Goal: Transaction & Acquisition: Purchase product/service

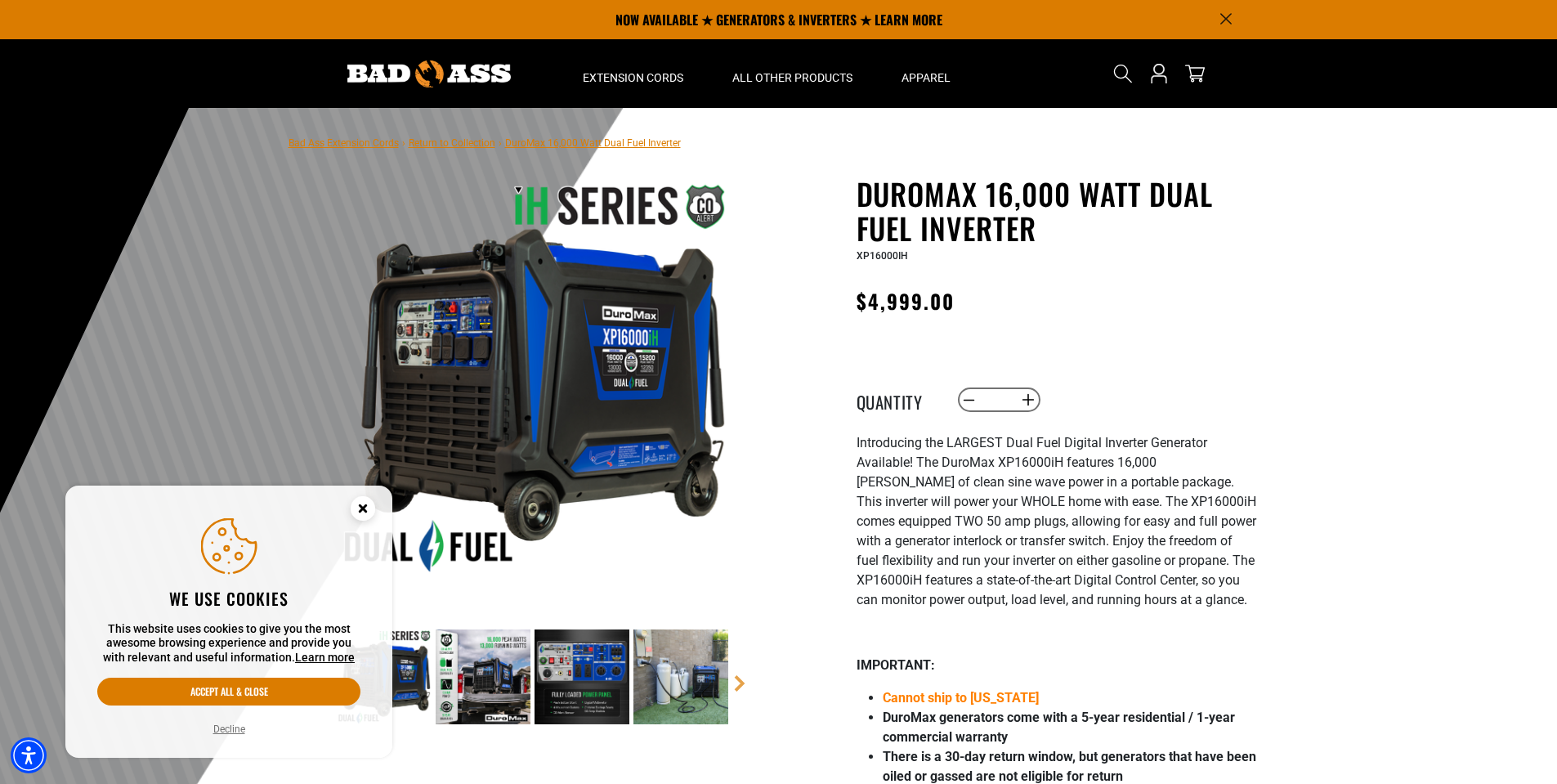
click at [362, 508] on icon "Close this option" at bounding box center [362, 508] width 6 height 6
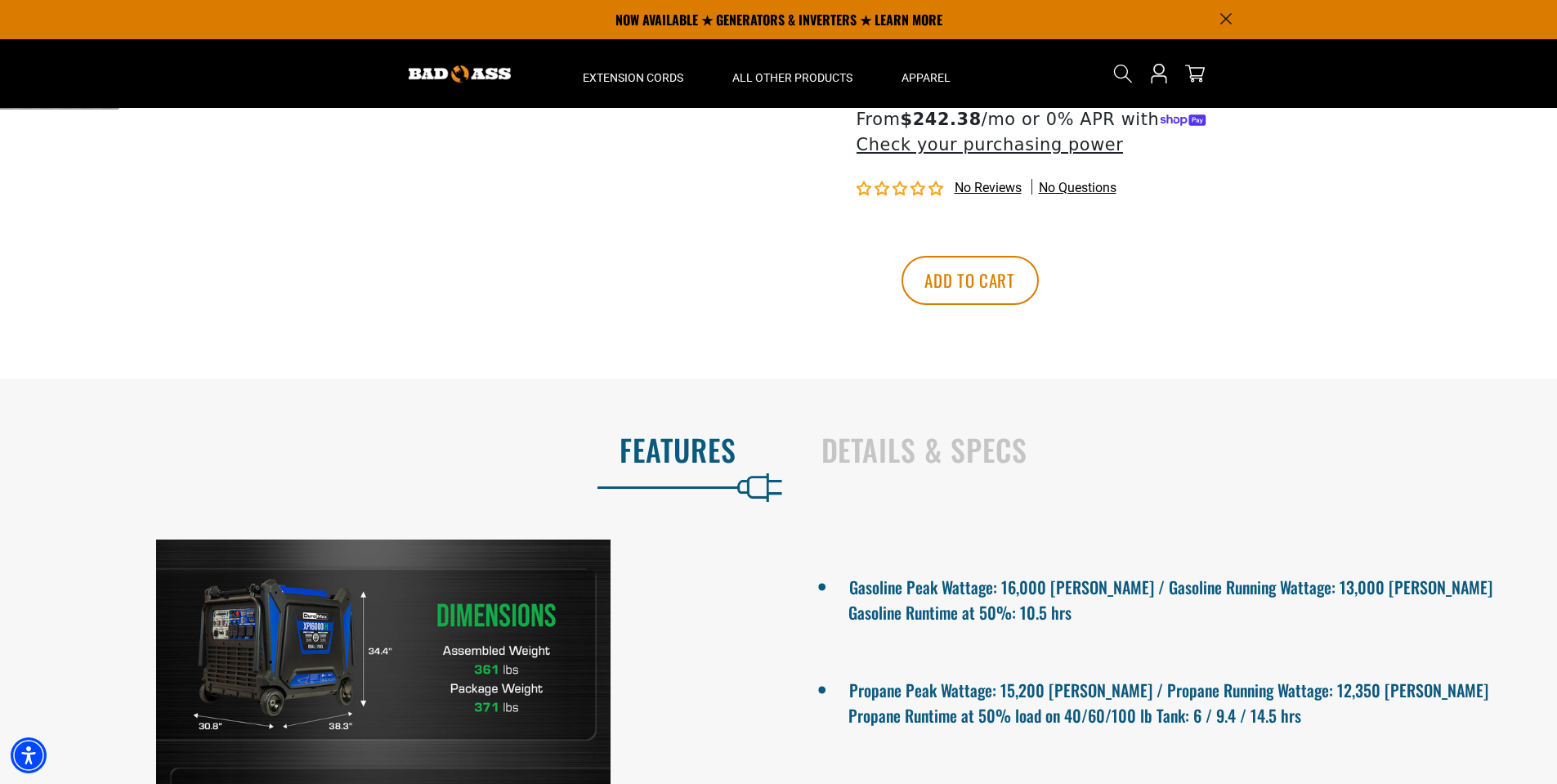
scroll to position [761, 0]
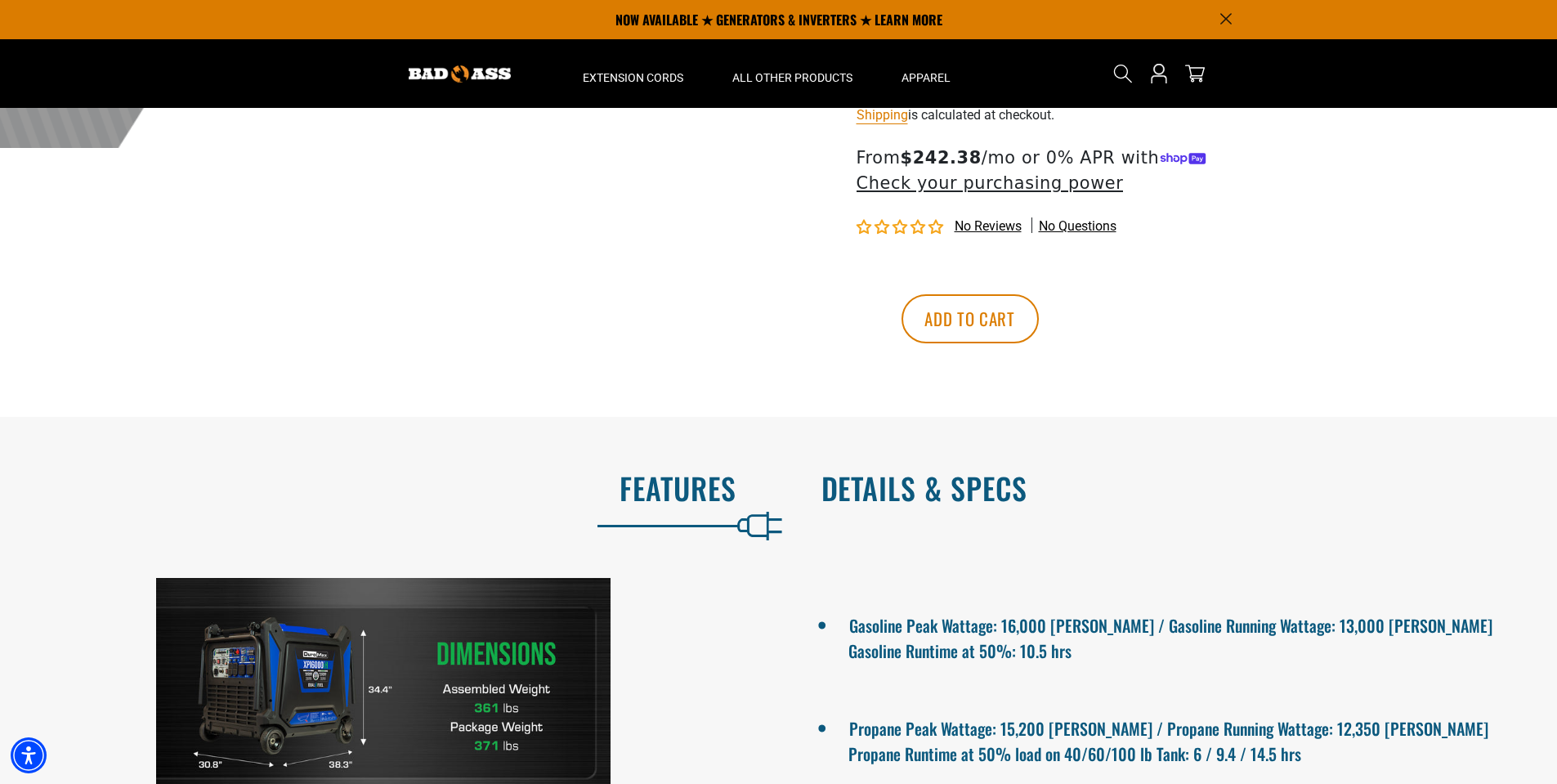
click at [934, 495] on h2 "Details & Specs" at bounding box center [1172, 488] width 702 height 35
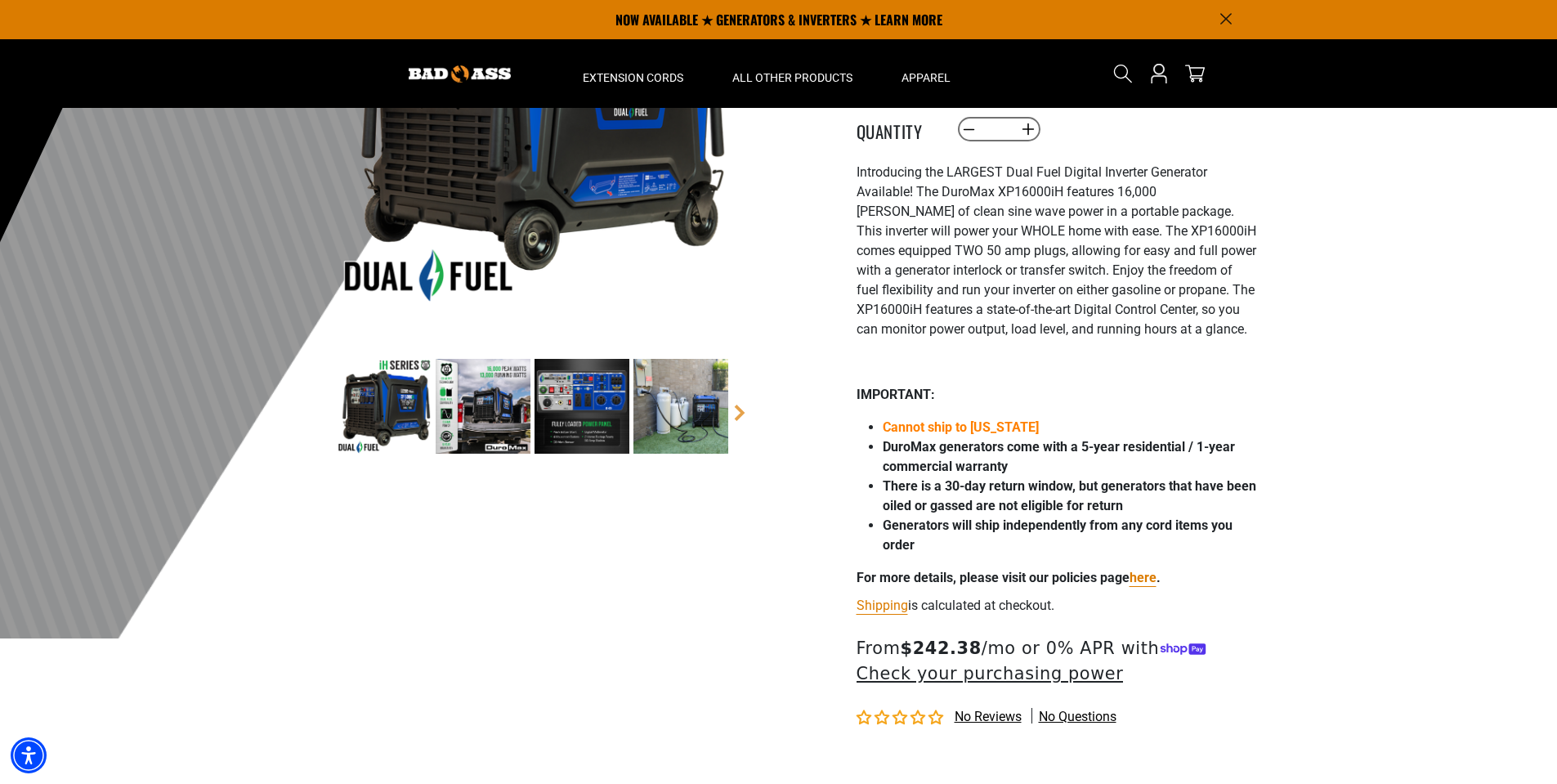
scroll to position [0, 0]
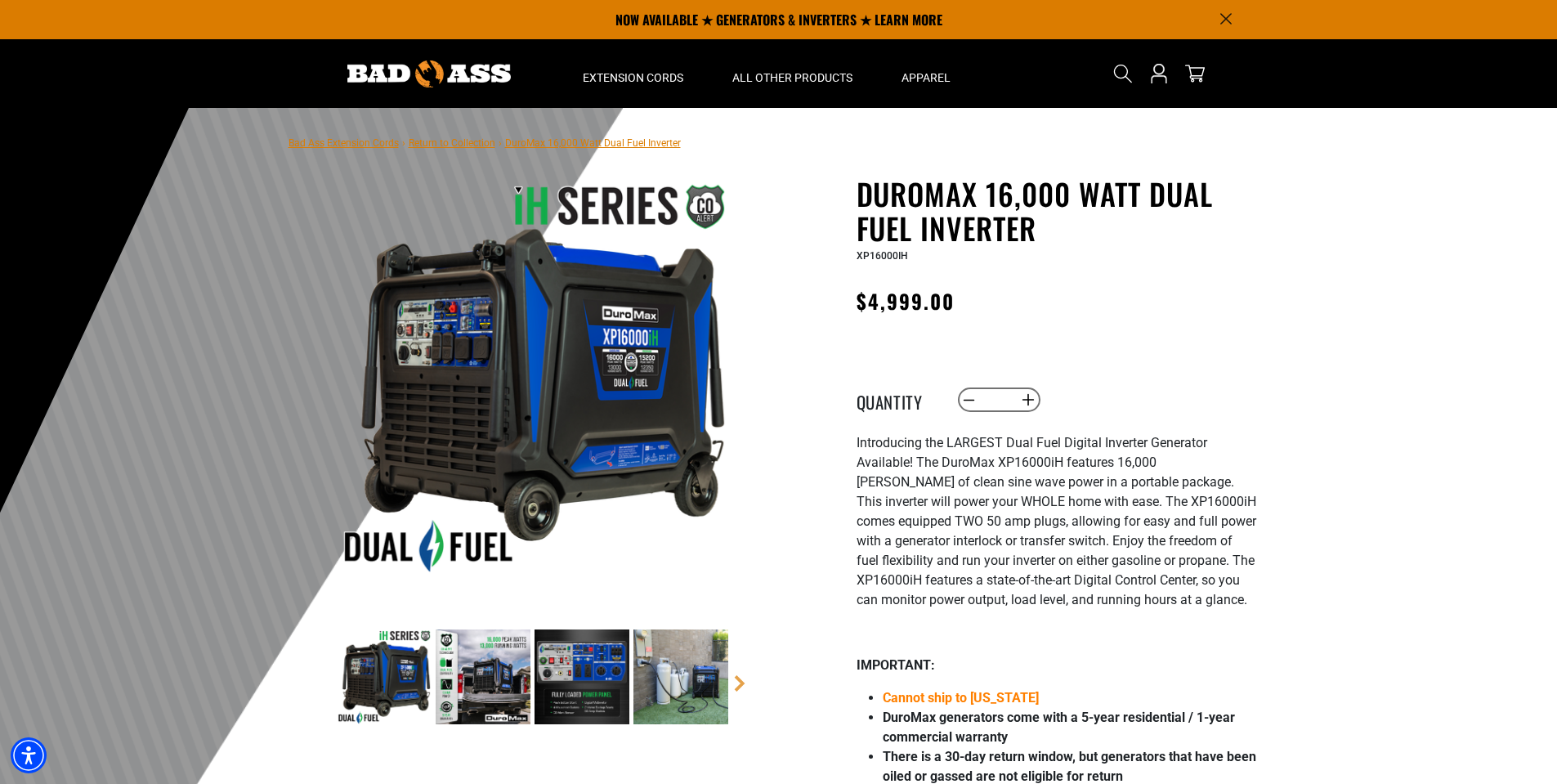
click at [1295, 446] on div at bounding box center [778, 508] width 1557 height 800
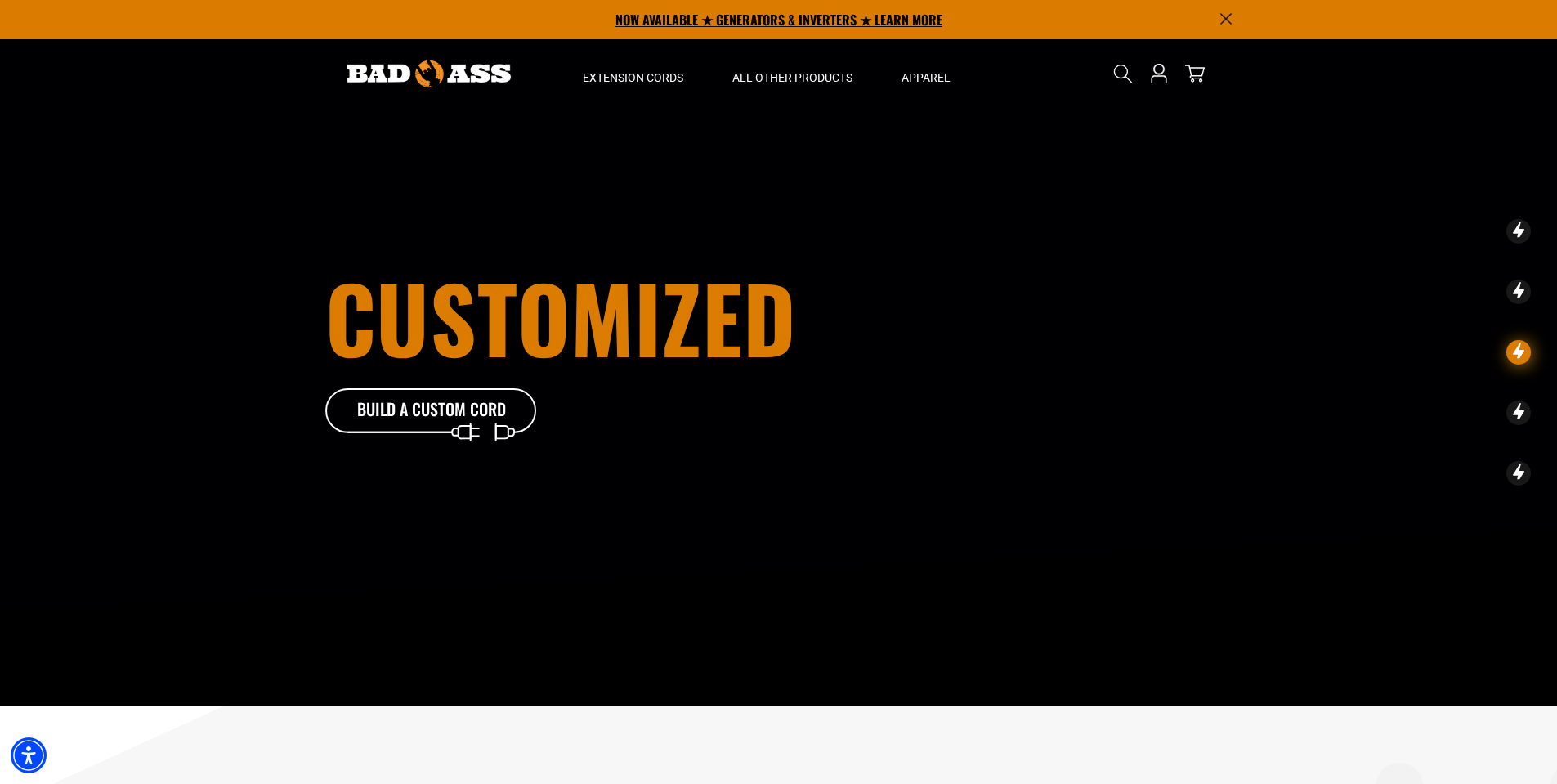
click at [776, 14] on p "NOW AVAILABLE ★ GENERATORS & INVERTERS ★ LEARN MORE" at bounding box center [779, 20] width 907 height 40
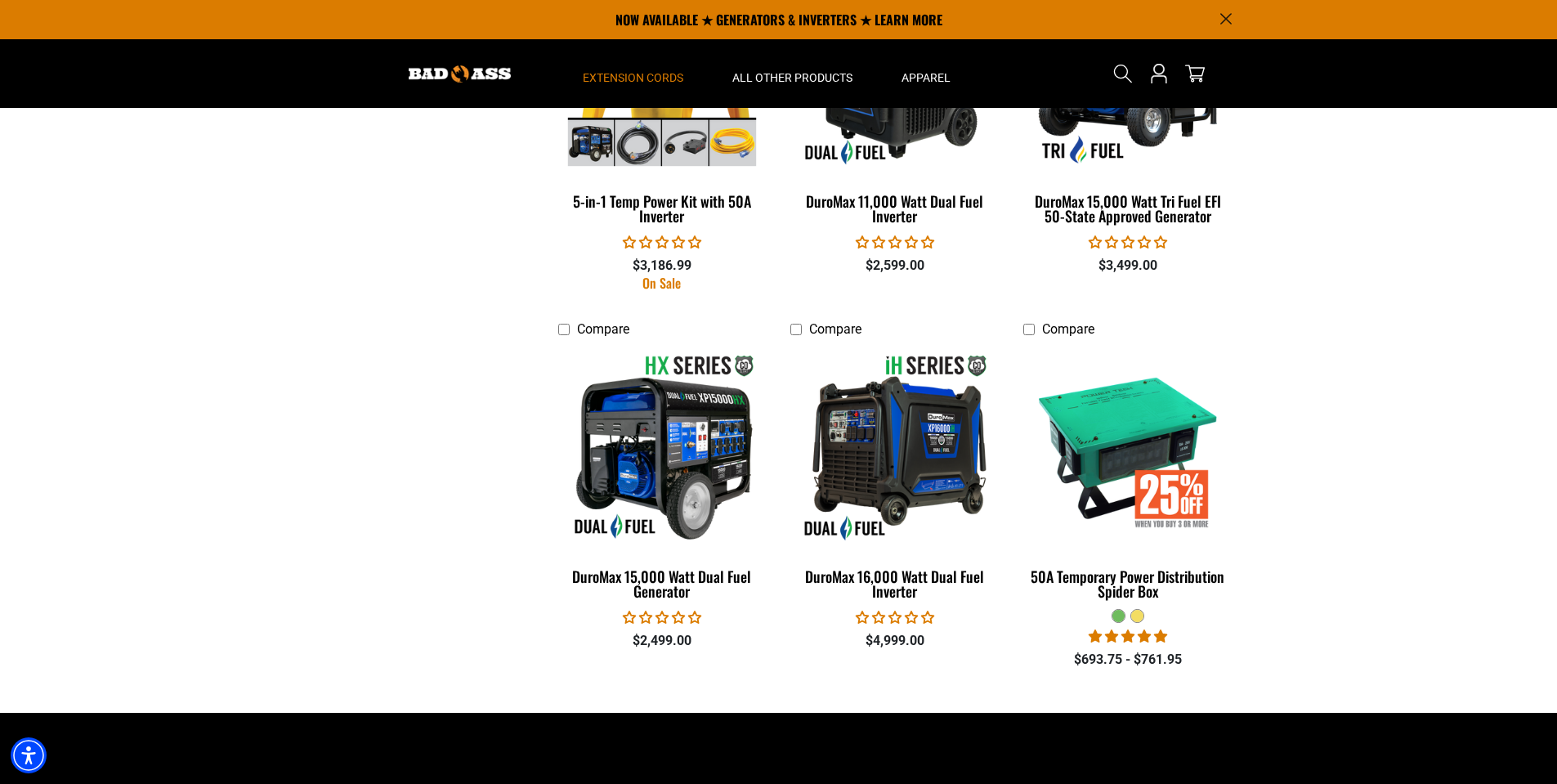
scroll to position [3187, 0]
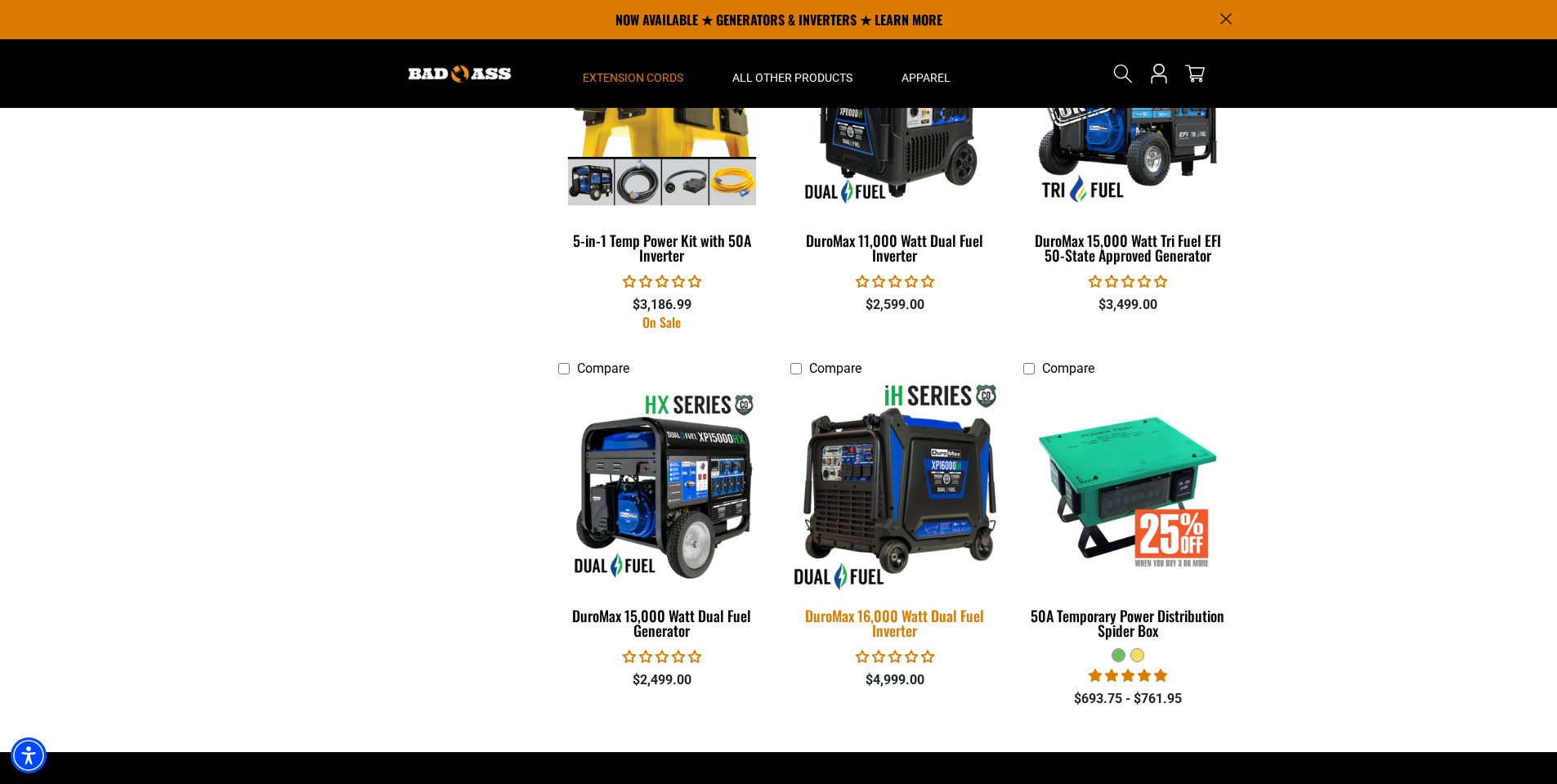
click at [892, 466] on img at bounding box center [896, 486] width 229 height 209
